Goal: Transaction & Acquisition: Register for event/course

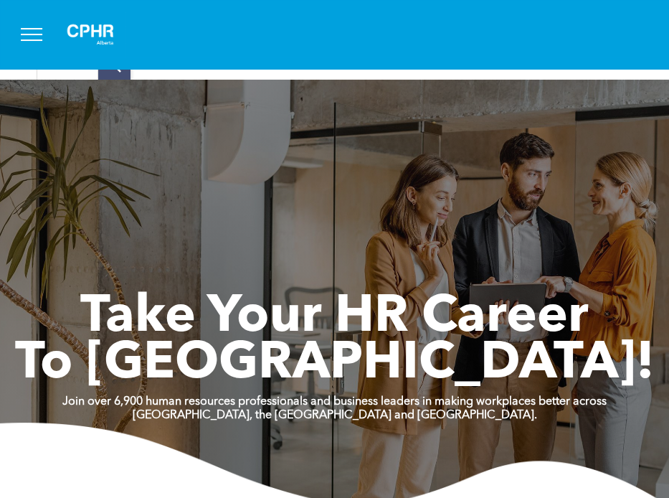
click at [34, 38] on button "menu" at bounding box center [31, 34] width 37 height 37
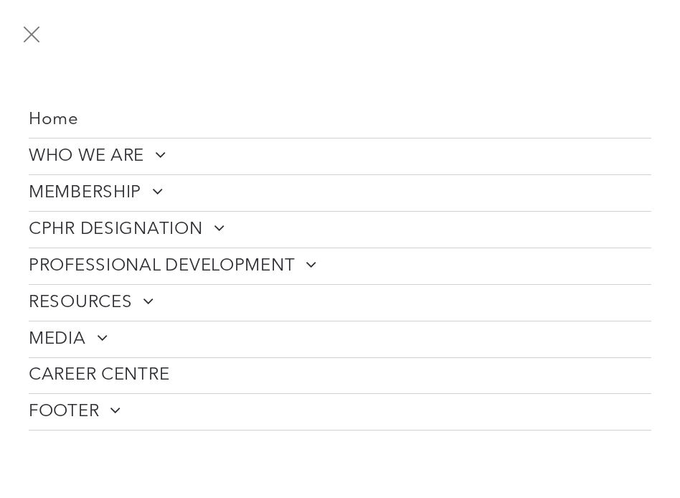
click at [129, 255] on span "PROFESSIONAL DEVELOPMENT" at bounding box center [173, 266] width 288 height 22
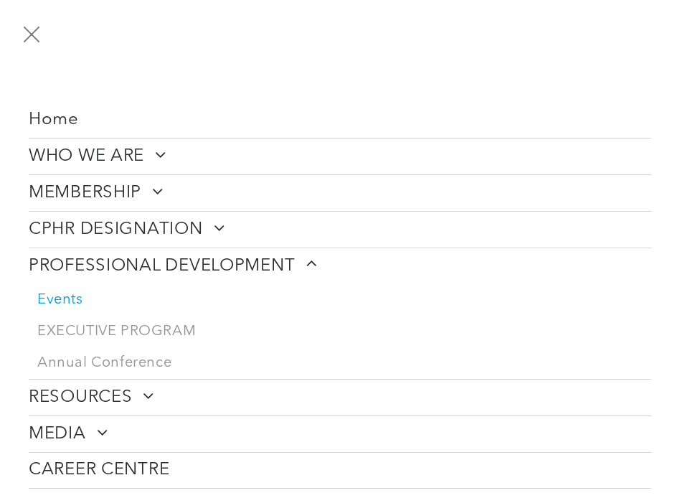
click at [70, 295] on span "Events" at bounding box center [60, 299] width 46 height 17
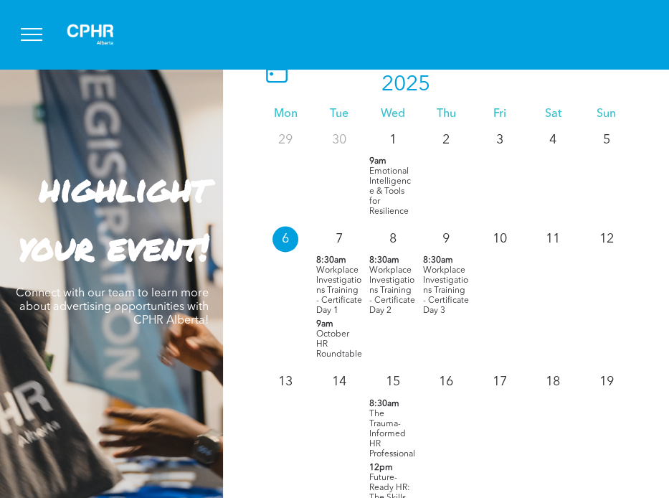
scroll to position [1235, 0]
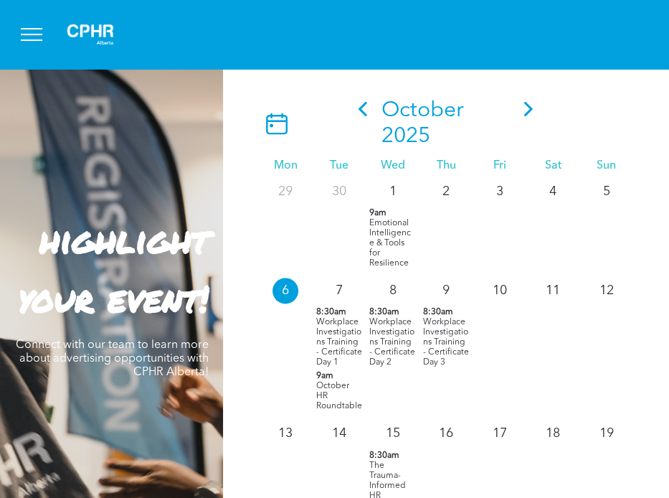
click at [328, 324] on span "Workplace Investigations Training - Certificate Day 1" at bounding box center [339, 342] width 46 height 49
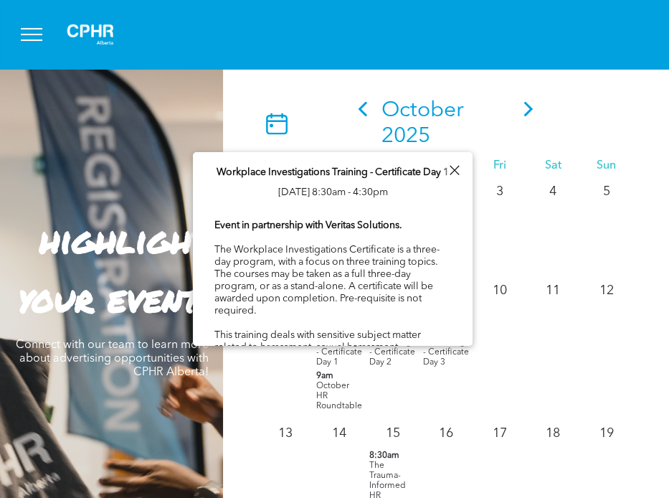
click at [520, 111] on icon at bounding box center [529, 108] width 22 height 15
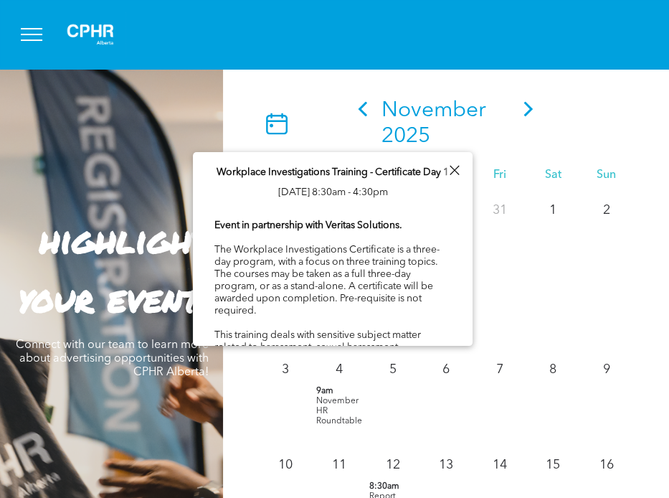
click at [450, 168] on div at bounding box center [454, 170] width 19 height 19
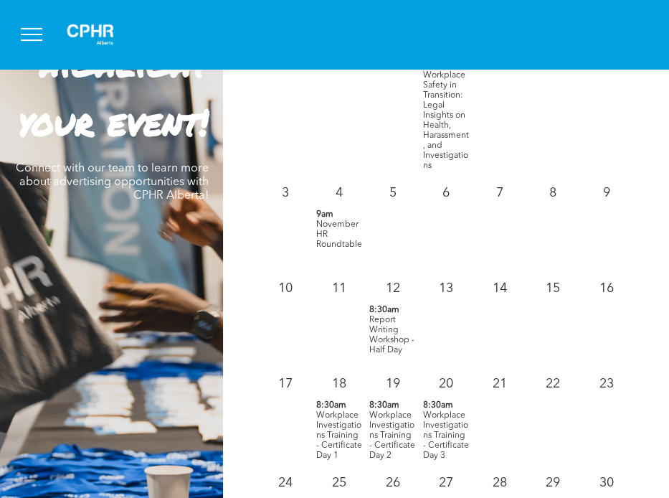
scroll to position [1411, 0]
click at [316, 405] on span "8:30am" at bounding box center [331, 404] width 30 height 10
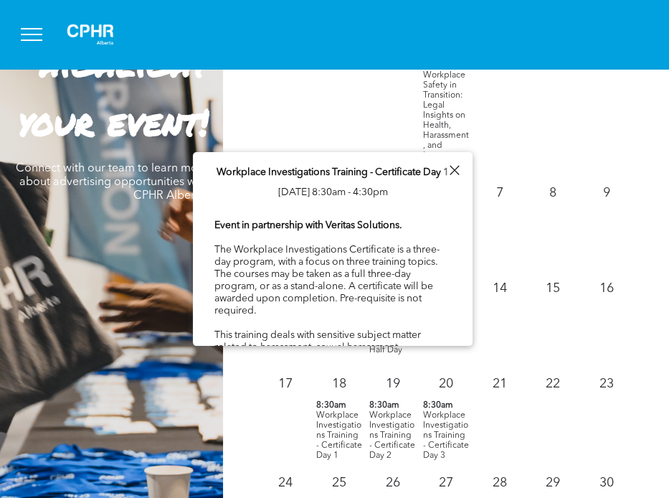
click at [339, 163] on p "Workplace Investigations Training - Certificate Day 1 [DATE] 8:30am - 4:30pm" at bounding box center [333, 182] width 232 height 40
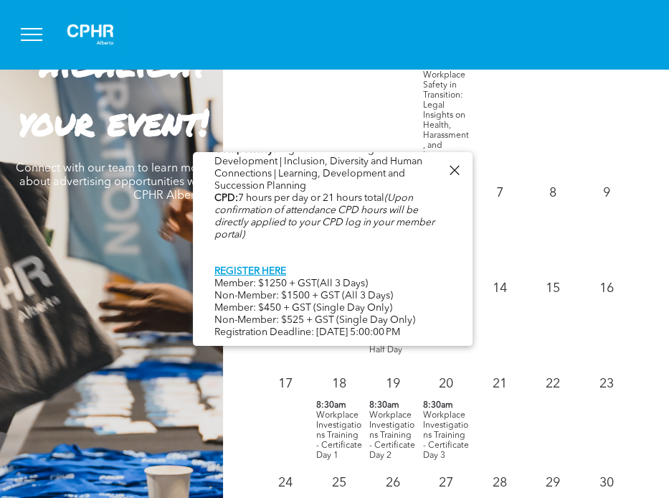
scroll to position [769, 0]
click at [279, 266] on link "REGISTER HERE" at bounding box center [250, 271] width 72 height 10
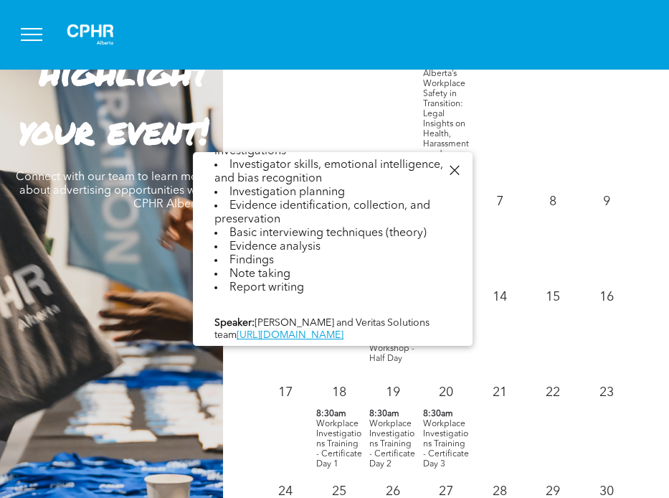
scroll to position [513, 0]
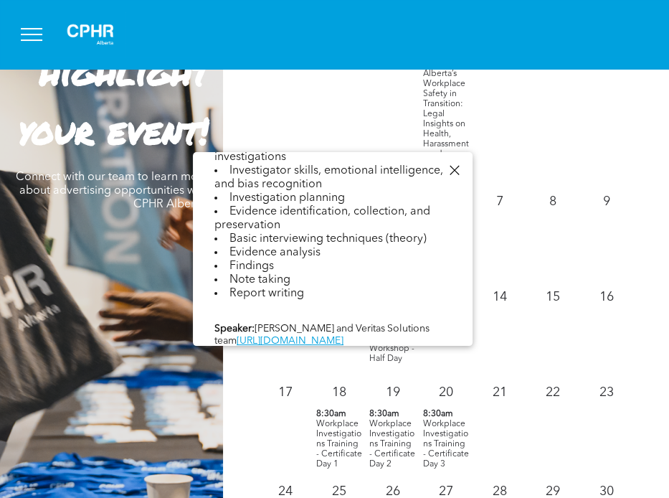
click at [448, 163] on div at bounding box center [454, 170] width 19 height 19
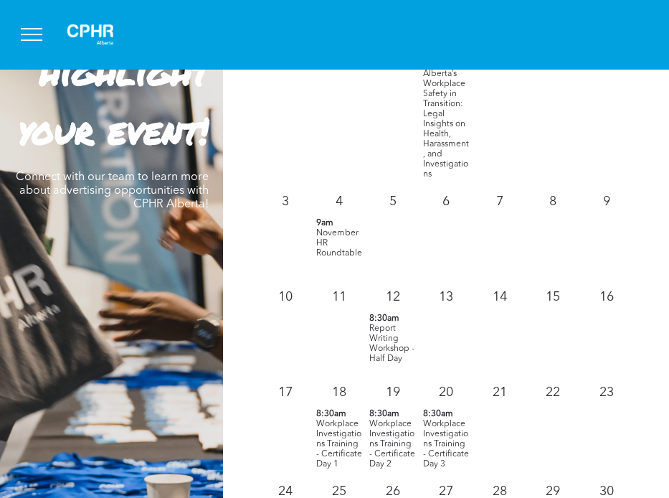
click at [443, 138] on span "Alberta’s Workplace Safety in Transition: Legal Insights on Health, Harassment,…" at bounding box center [446, 124] width 46 height 109
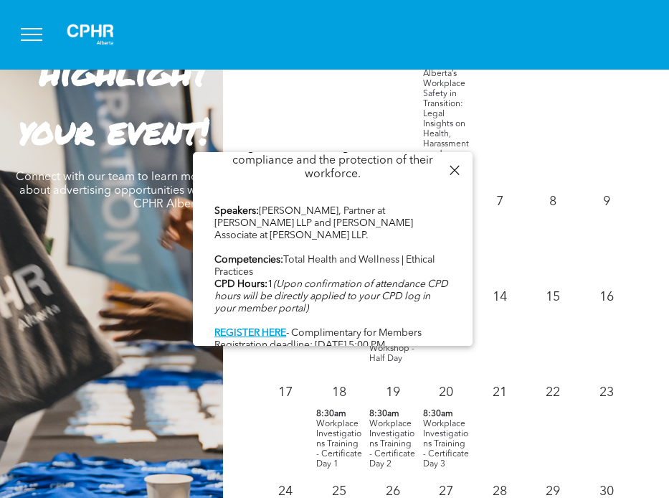
scroll to position [719, 0]
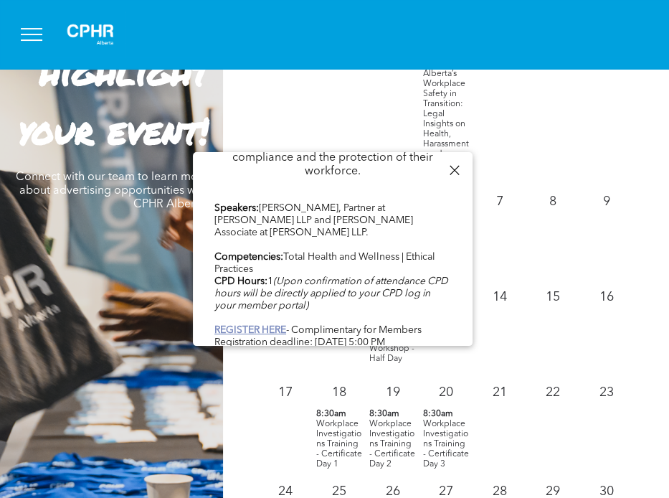
click at [264, 325] on b "REGISTER HERE" at bounding box center [250, 330] width 72 height 10
